Goal: Ask a question

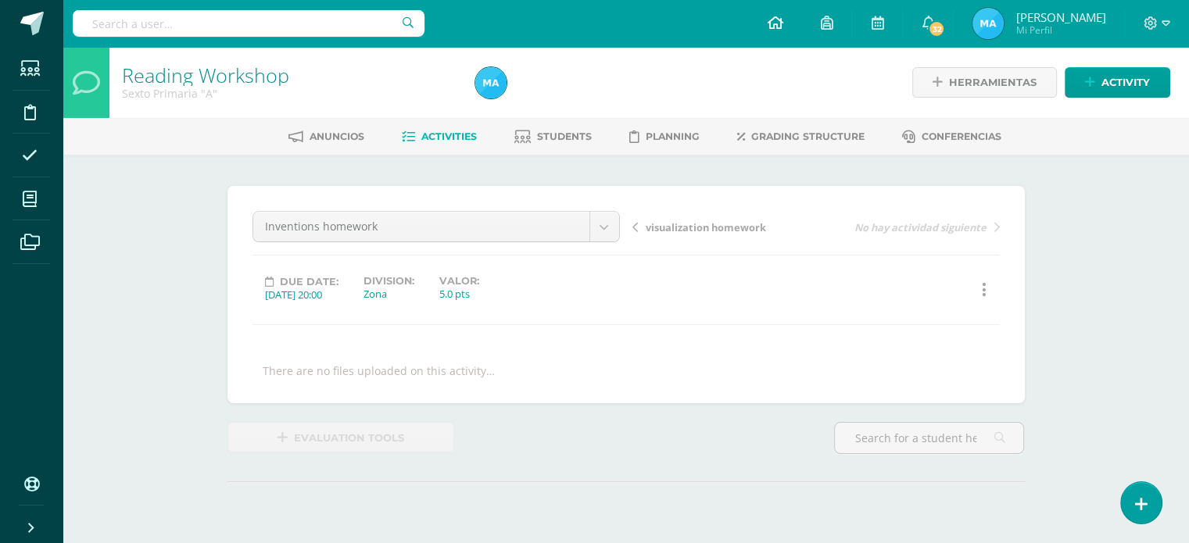
click at [801, 20] on link at bounding box center [774, 23] width 53 height 47
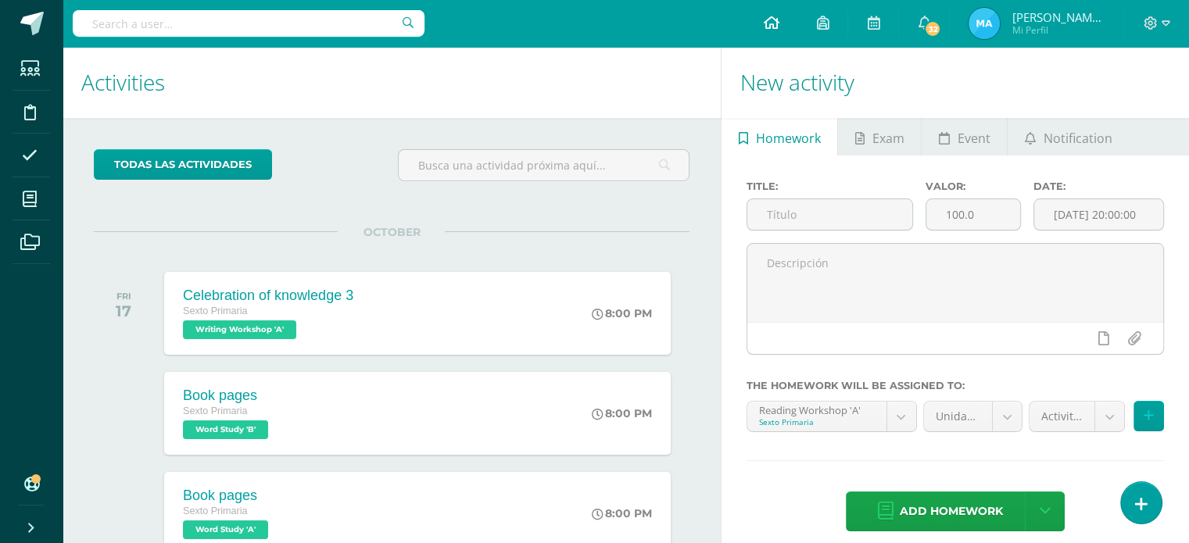
click at [778, 26] on icon at bounding box center [771, 23] width 16 height 14
click at [1139, 512] on icon at bounding box center [1141, 505] width 14 height 18
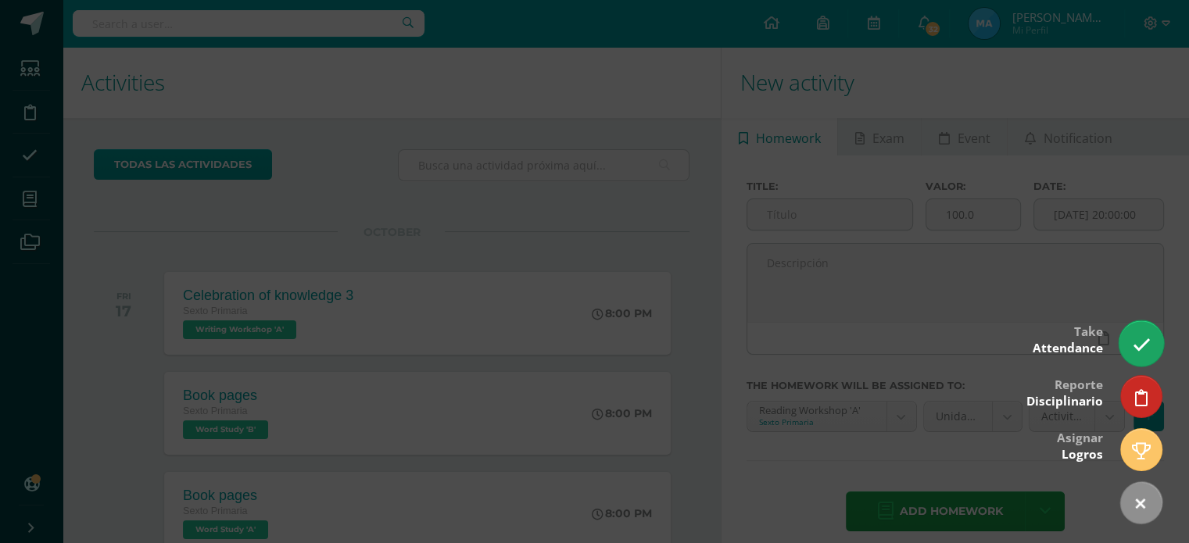
click at [1146, 359] on link at bounding box center [1141, 342] width 45 height 45
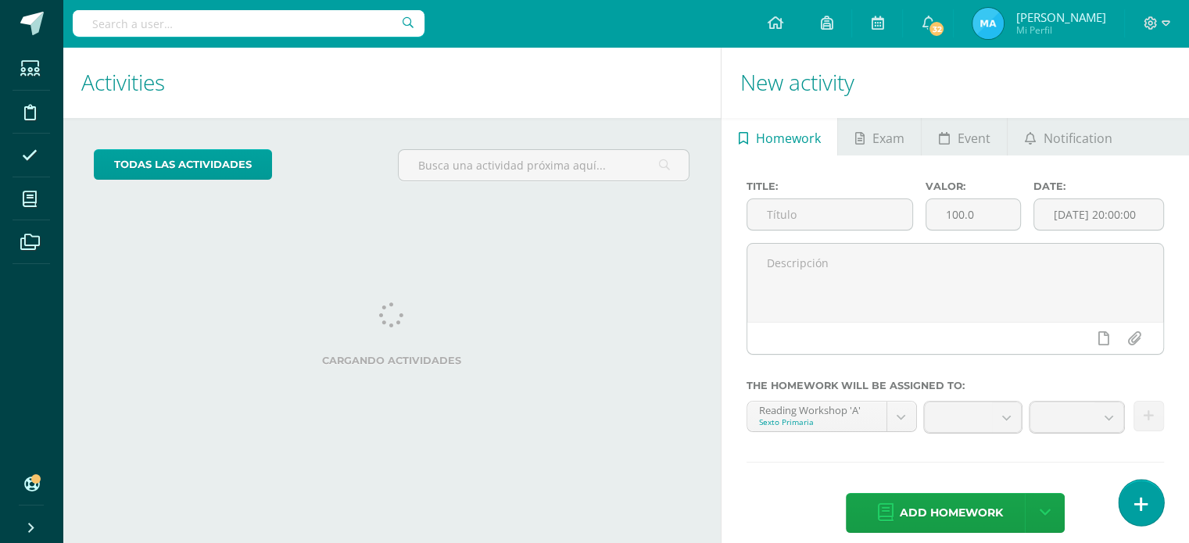
click at [1154, 500] on link at bounding box center [1141, 502] width 45 height 45
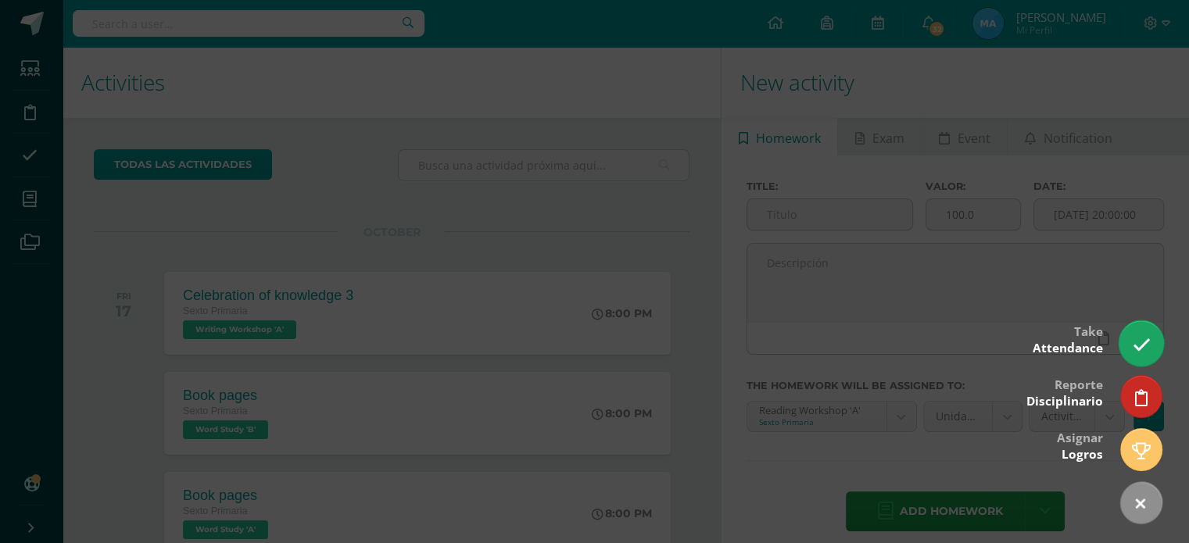
click at [1129, 346] on link at bounding box center [1141, 342] width 45 height 45
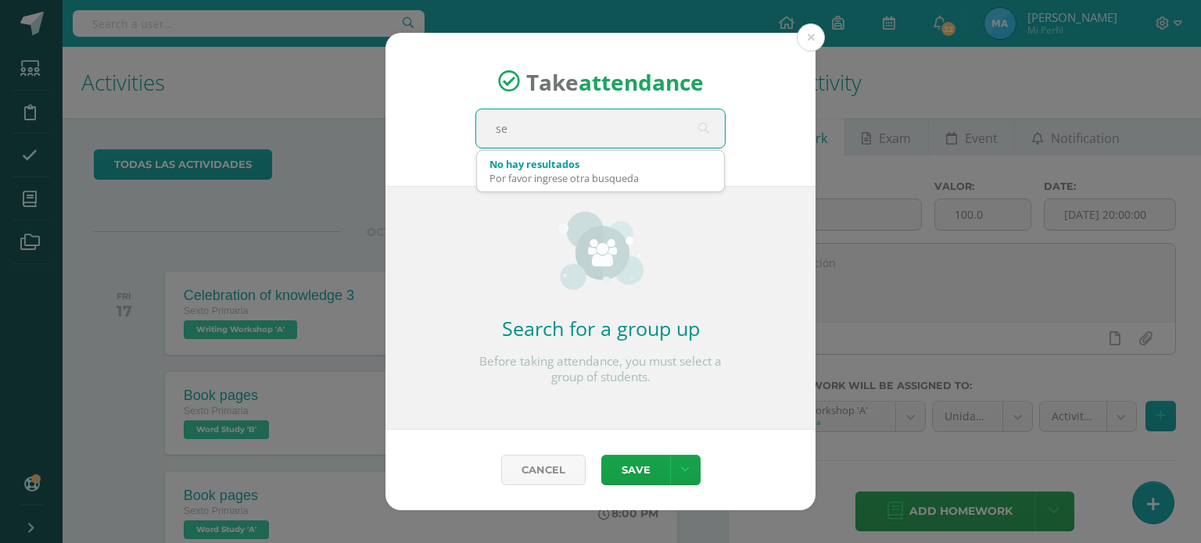
type input "sex"
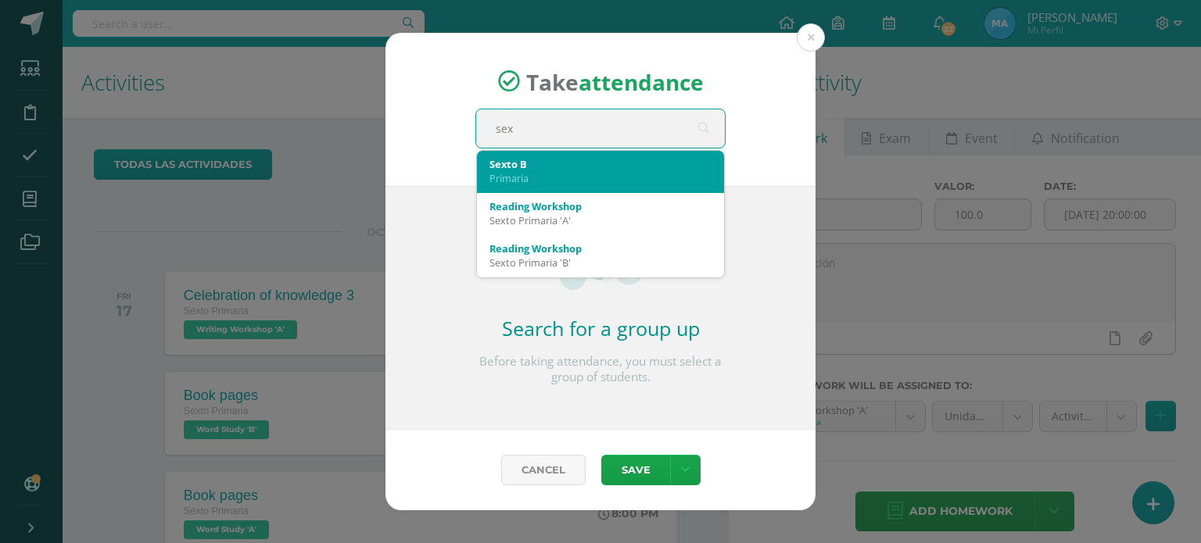
click at [585, 170] on div "Sexto B" at bounding box center [600, 164] width 222 height 14
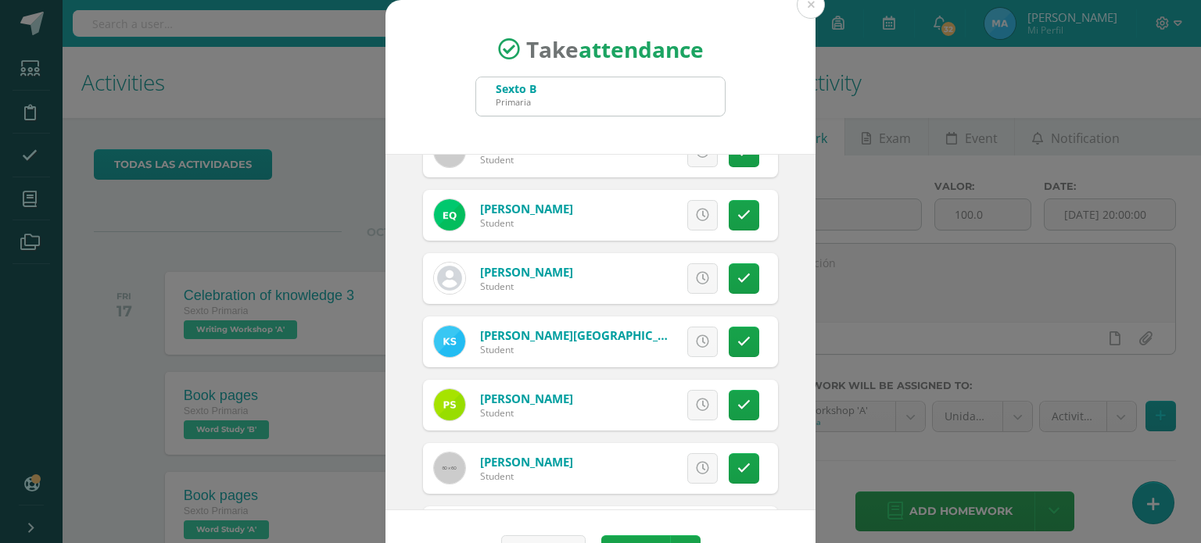
scroll to position [1367, 0]
